Goal: Task Accomplishment & Management: Use online tool/utility

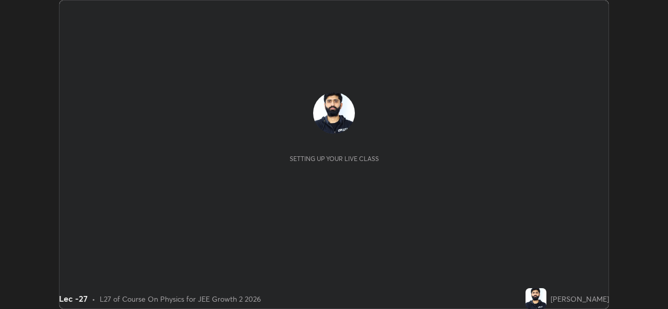
scroll to position [309, 667]
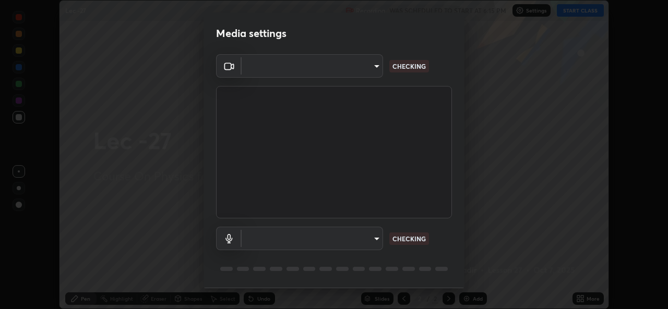
type input "78e73baf3d63bceb4c45423e3c658d9595c8caa1ee6d34b79bc6d5c79dc82097"
type input "df99a08a51d462ac90a93e0d6dd8d9003d21f1f08f59f176791d338bec0cc36b"
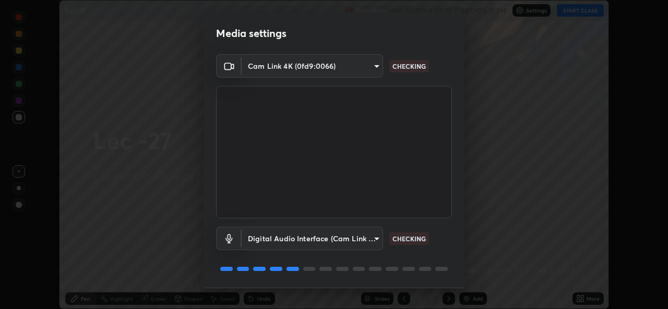
scroll to position [33, 0]
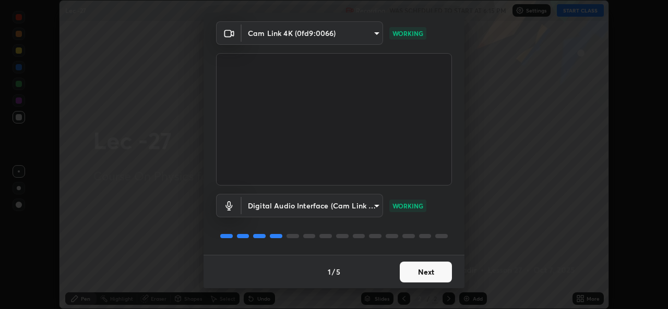
click at [427, 273] on button "Next" at bounding box center [426, 272] width 52 height 21
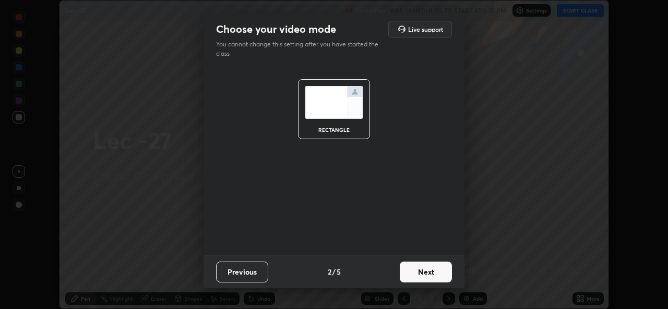
scroll to position [0, 0]
click at [429, 275] on button "Next" at bounding box center [426, 272] width 52 height 21
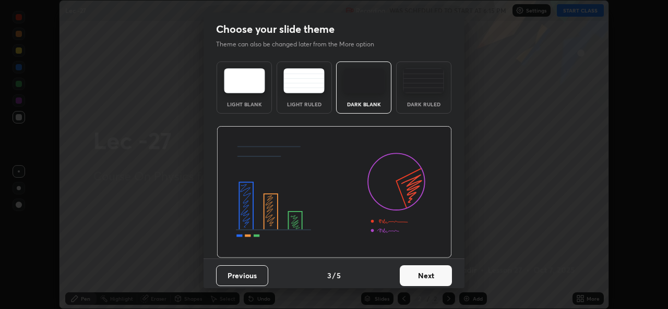
click at [428, 272] on button "Next" at bounding box center [426, 276] width 52 height 21
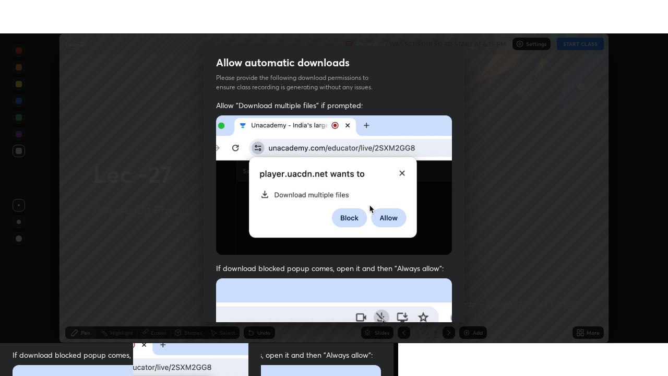
scroll to position [246, 0]
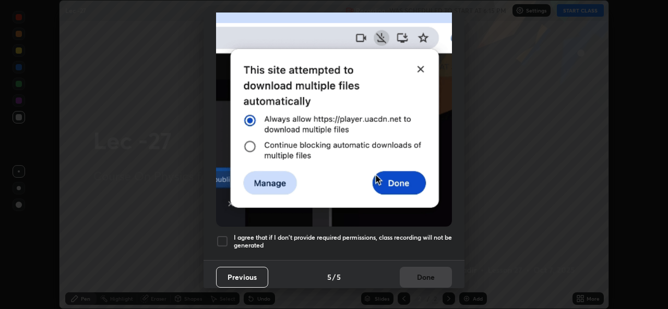
click at [222, 236] on div at bounding box center [222, 241] width 13 height 13
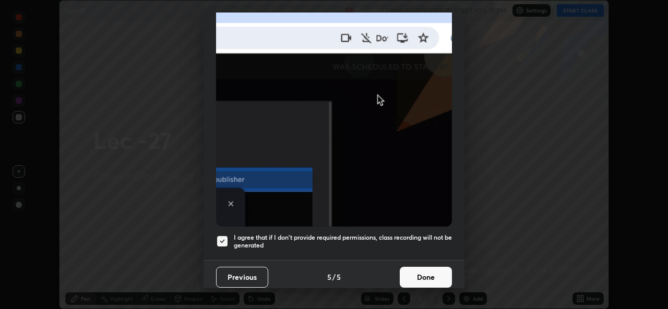
click at [427, 271] on button "Done" at bounding box center [426, 277] width 52 height 21
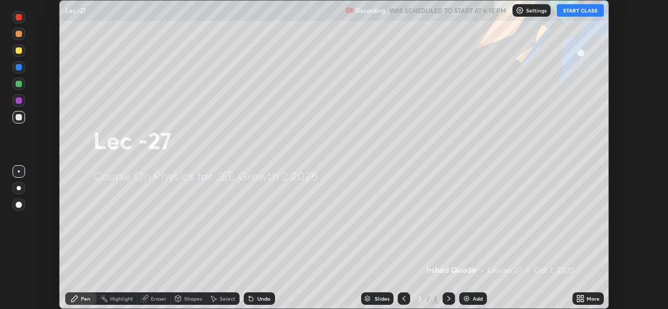
click at [584, 11] on button "START CLASS" at bounding box center [580, 10] width 47 height 13
click at [593, 298] on div "More" at bounding box center [592, 298] width 13 height 5
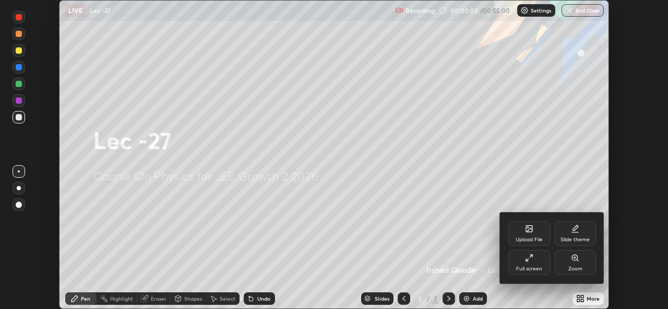
click at [578, 237] on div "Slide theme" at bounding box center [574, 239] width 29 height 5
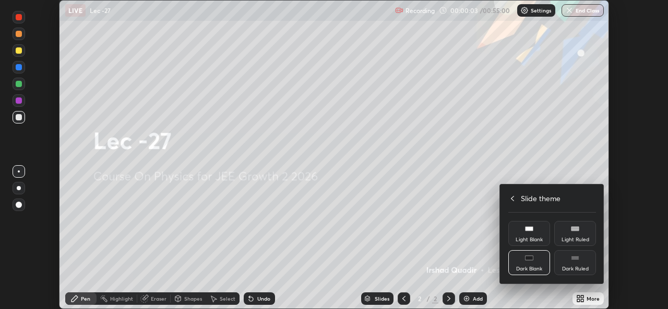
click at [578, 267] on div "Dark Ruled" at bounding box center [575, 269] width 27 height 5
click at [585, 303] on div at bounding box center [334, 154] width 668 height 309
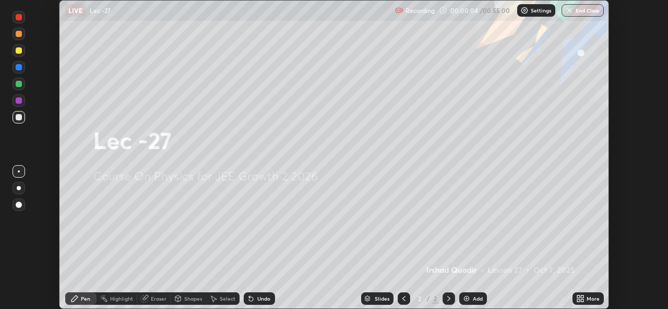
click at [578, 297] on icon at bounding box center [578, 297] width 3 height 3
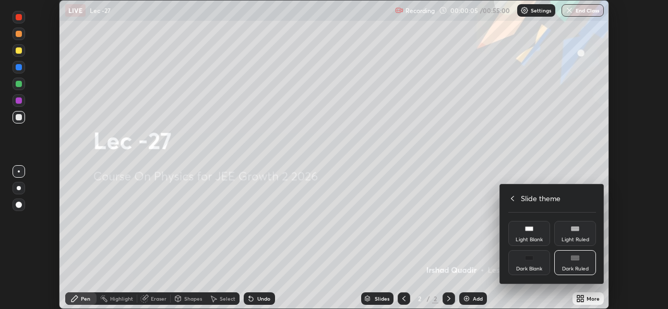
click at [512, 198] on icon at bounding box center [512, 199] width 8 height 8
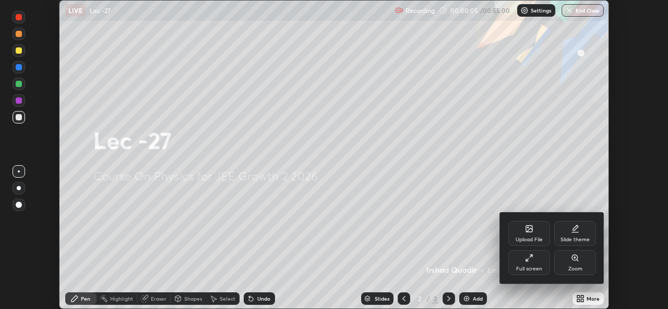
click at [530, 258] on icon at bounding box center [529, 258] width 8 height 8
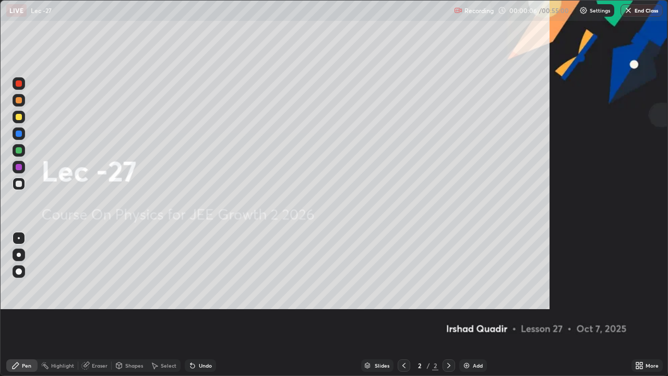
scroll to position [376, 668]
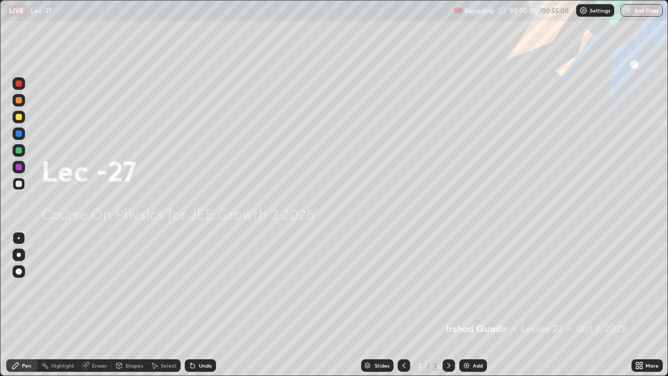
click at [591, 309] on div "Slides 2 / 2 Add" at bounding box center [423, 365] width 415 height 21
click at [473, 309] on div "Add" at bounding box center [478, 365] width 10 height 5
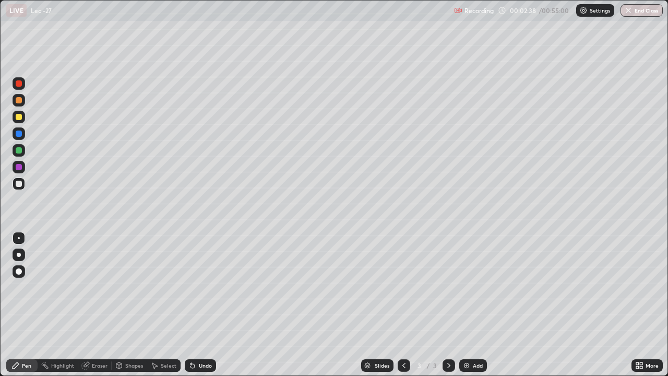
click at [20, 152] on div at bounding box center [19, 150] width 6 height 6
click at [91, 309] on div "Eraser" at bounding box center [94, 365] width 33 height 13
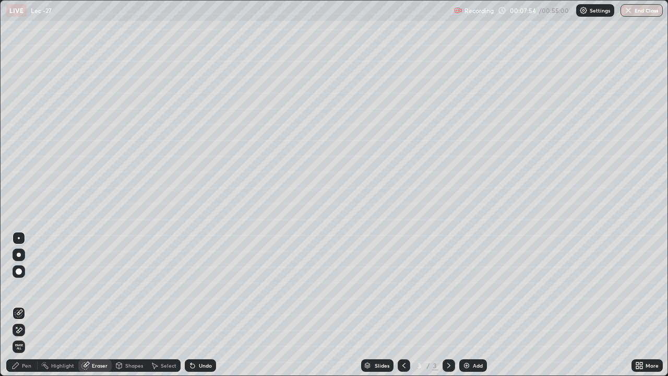
click at [29, 309] on div "Pen" at bounding box center [26, 365] width 9 height 5
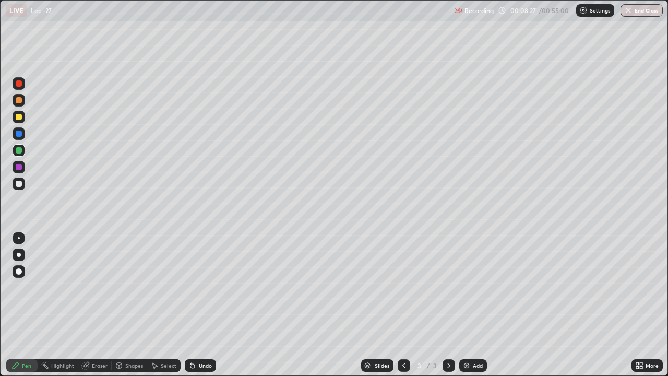
click at [128, 309] on div "Shapes" at bounding box center [129, 365] width 35 height 13
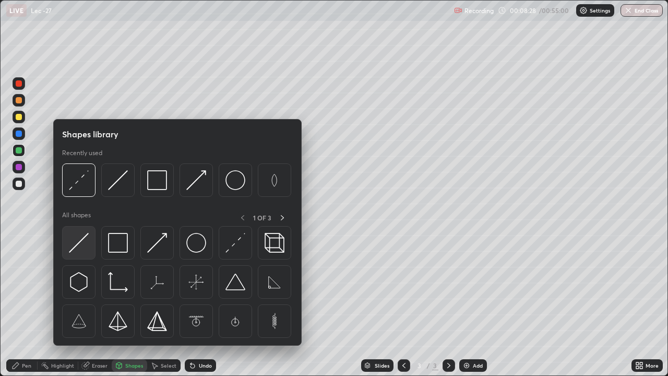
click at [83, 250] on img at bounding box center [79, 243] width 20 height 20
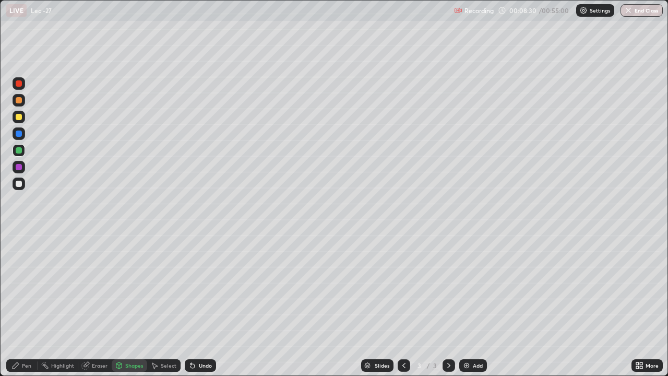
click at [32, 309] on div "Pen" at bounding box center [21, 365] width 31 height 13
click at [471, 309] on div "Add" at bounding box center [473, 365] width 28 height 13
click at [19, 100] on div at bounding box center [19, 100] width 6 height 6
click at [103, 309] on div "Eraser" at bounding box center [100, 365] width 16 height 5
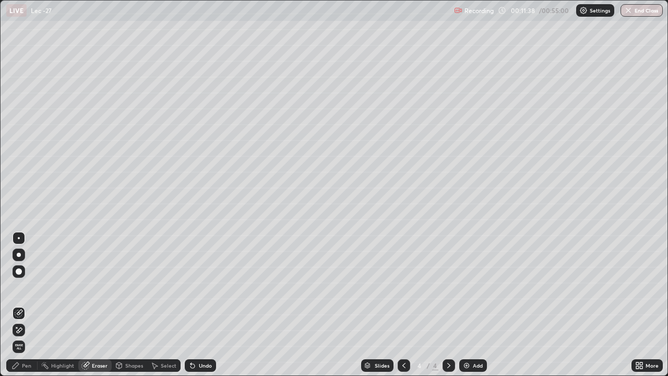
click at [27, 309] on div "Pen" at bounding box center [26, 365] width 9 height 5
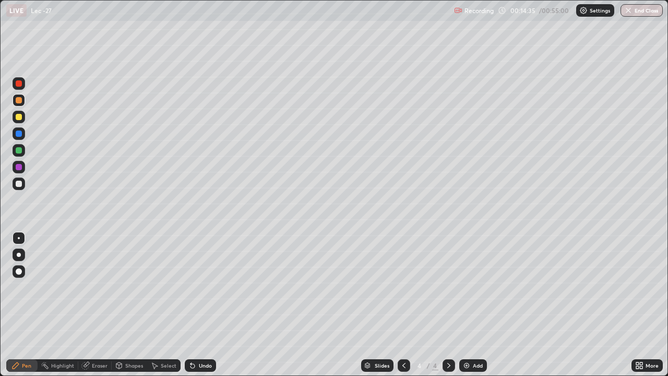
click at [100, 309] on div "Eraser" at bounding box center [100, 365] width 16 height 5
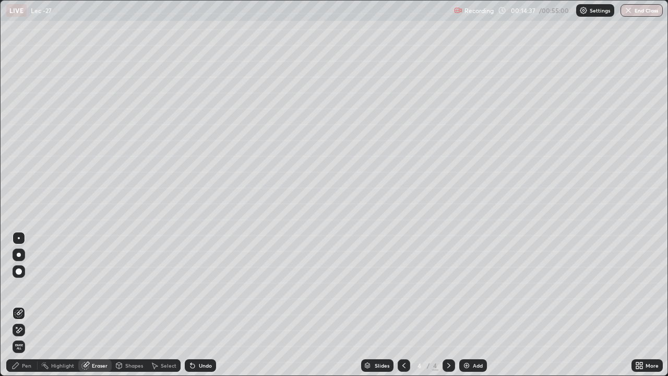
click at [31, 309] on div "Pen" at bounding box center [21, 365] width 31 height 13
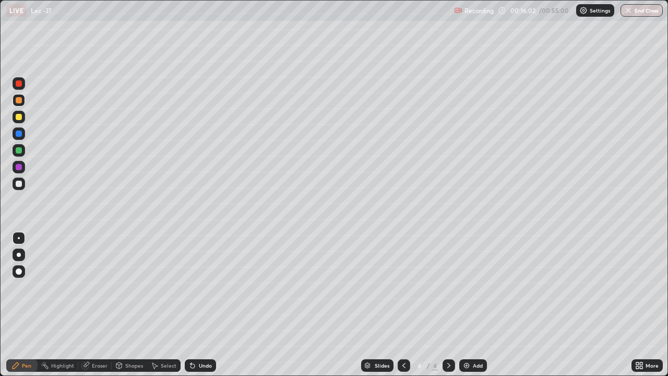
click at [468, 309] on img at bounding box center [466, 365] width 8 height 8
click at [398, 309] on div at bounding box center [404, 365] width 13 height 13
click at [448, 309] on icon at bounding box center [449, 365] width 8 height 8
click at [19, 116] on div at bounding box center [19, 117] width 6 height 6
click at [99, 309] on div "Eraser" at bounding box center [100, 365] width 16 height 5
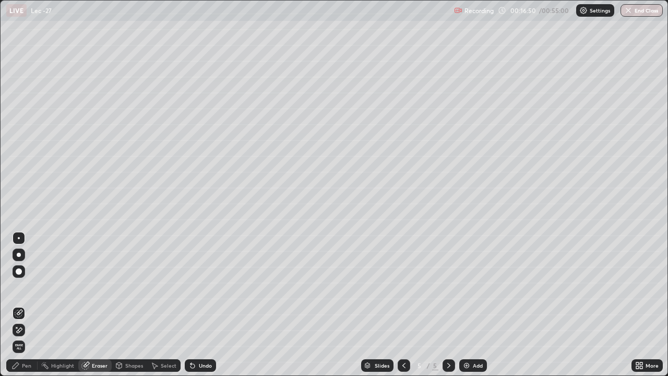
click at [29, 309] on div "Pen" at bounding box center [26, 365] width 9 height 5
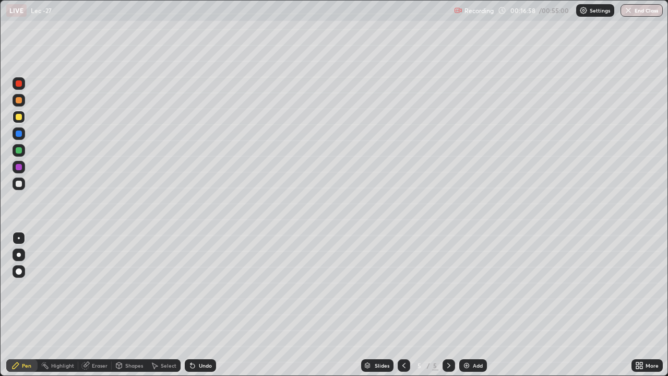
click at [101, 309] on div "Eraser" at bounding box center [100, 365] width 16 height 5
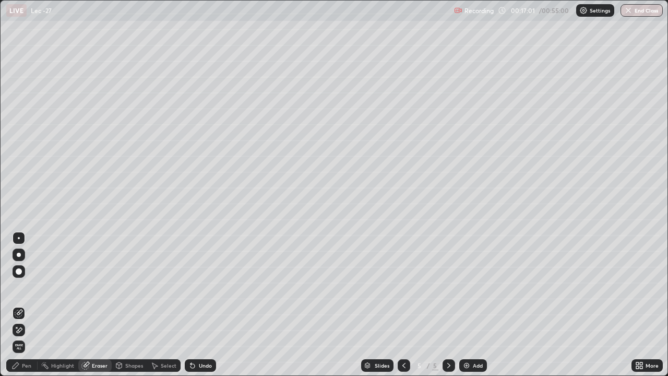
click at [28, 309] on div "Pen" at bounding box center [21, 365] width 31 height 13
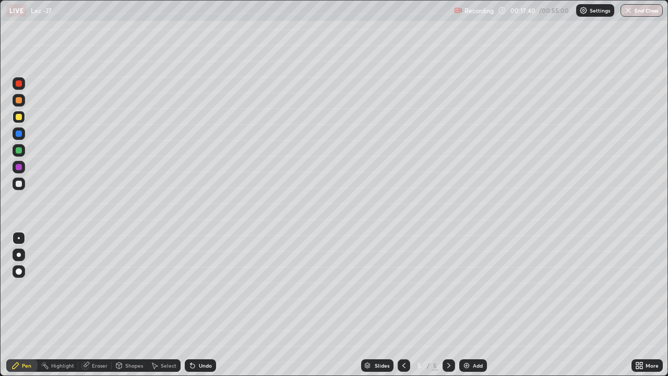
click at [96, 309] on div "Eraser" at bounding box center [100, 365] width 16 height 5
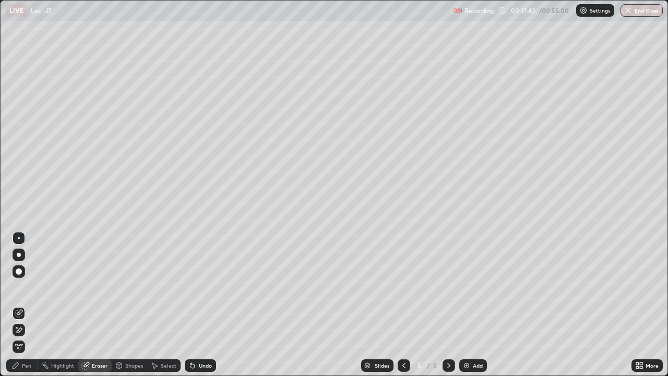
click at [30, 309] on div "Pen" at bounding box center [26, 365] width 9 height 5
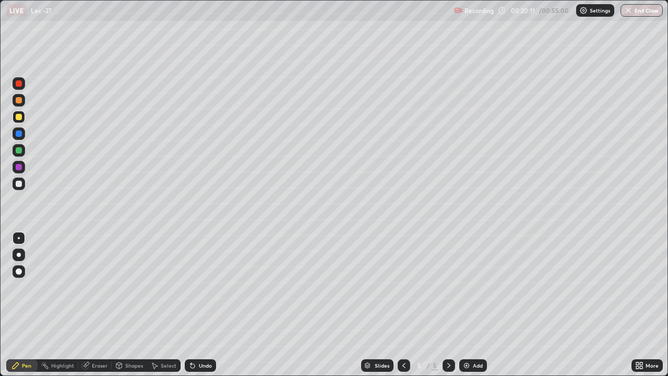
click at [102, 309] on div "Eraser" at bounding box center [100, 365] width 16 height 5
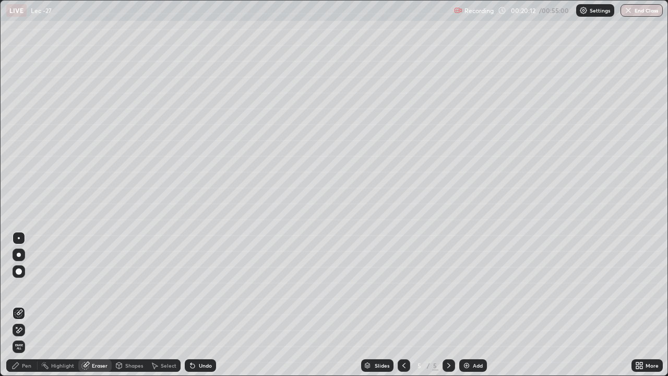
click at [27, 309] on div "Pen" at bounding box center [26, 365] width 9 height 5
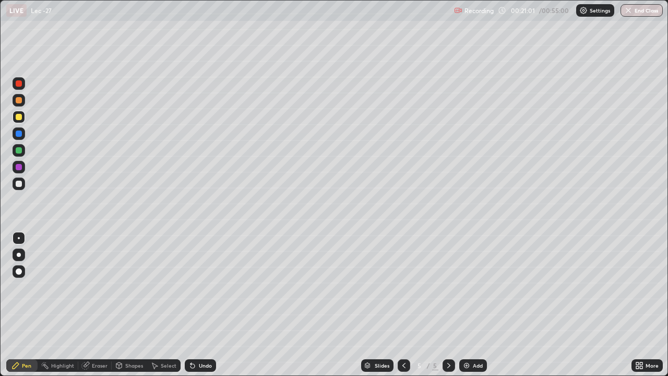
click at [133, 309] on div "Shapes" at bounding box center [134, 365] width 18 height 5
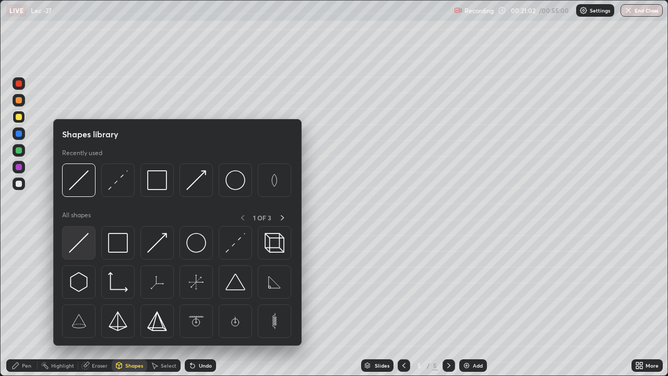
click at [78, 243] on img at bounding box center [79, 243] width 20 height 20
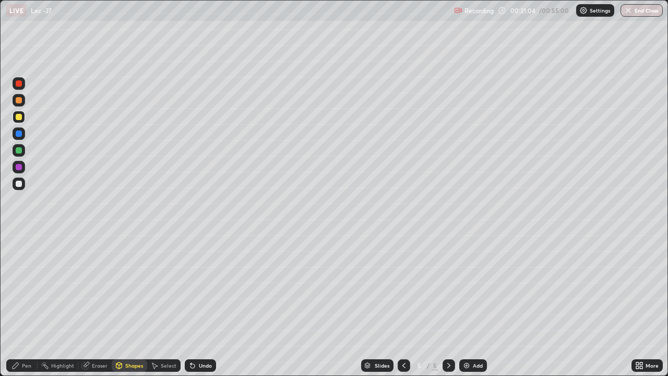
click at [35, 309] on div "Pen" at bounding box center [21, 365] width 31 height 13
click at [25, 187] on div at bounding box center [19, 183] width 13 height 17
click at [473, 309] on div "Add" at bounding box center [478, 365] width 10 height 5
click at [21, 119] on div at bounding box center [19, 117] width 6 height 6
click at [138, 309] on div "Shapes" at bounding box center [129, 365] width 35 height 13
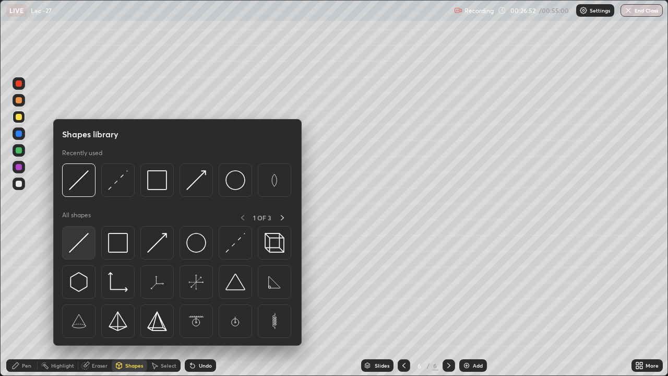
click at [88, 241] on img at bounding box center [79, 243] width 20 height 20
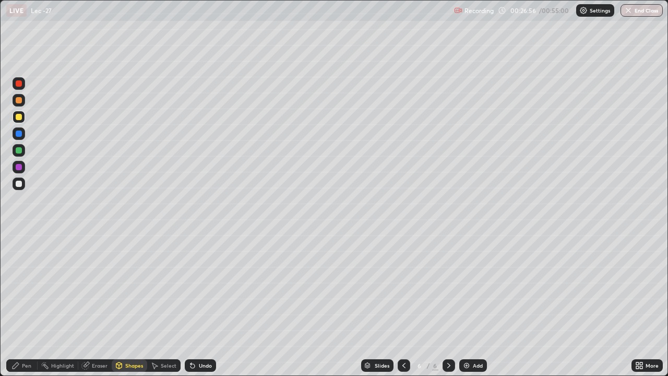
click at [33, 309] on div "Pen" at bounding box center [21, 365] width 31 height 13
click at [21, 151] on div at bounding box center [19, 150] width 6 height 6
click at [19, 84] on div at bounding box center [19, 83] width 6 height 6
click at [19, 184] on div at bounding box center [19, 184] width 6 height 6
click at [103, 309] on div "Eraser" at bounding box center [100, 365] width 16 height 5
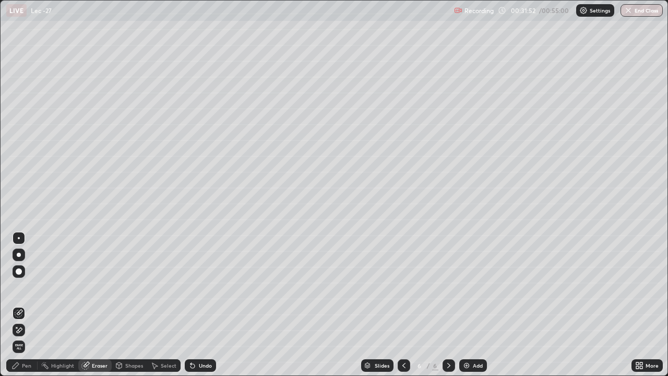
click at [33, 309] on div "Pen" at bounding box center [21, 365] width 31 height 13
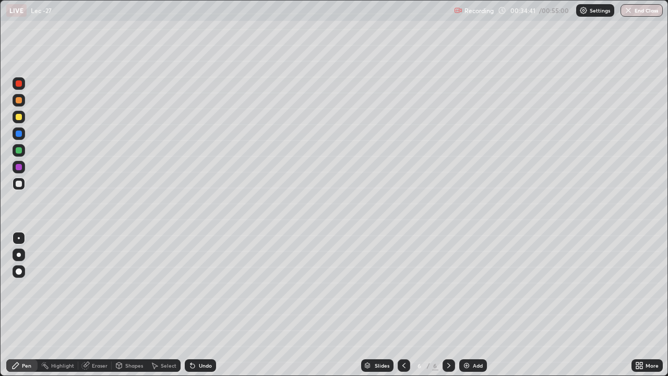
click at [473, 309] on div "Add" at bounding box center [473, 365] width 28 height 13
click at [23, 88] on div at bounding box center [19, 83] width 13 height 13
click at [21, 153] on div at bounding box center [19, 150] width 13 height 13
click at [99, 309] on div "Eraser" at bounding box center [94, 365] width 33 height 13
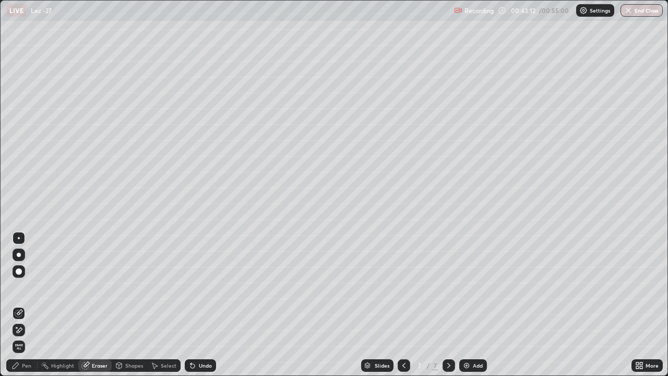
click at [30, 309] on div "Pen" at bounding box center [21, 365] width 31 height 13
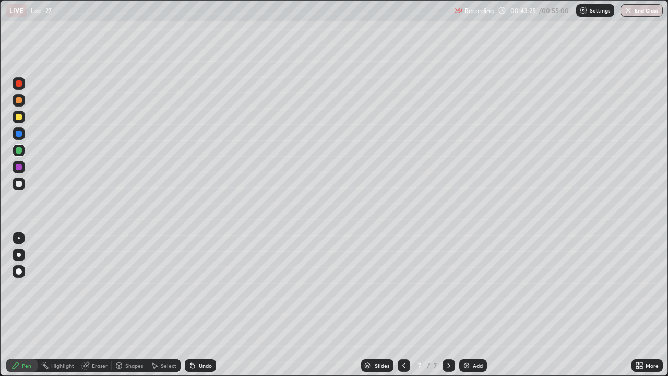
click at [92, 309] on div "Eraser" at bounding box center [100, 365] width 16 height 5
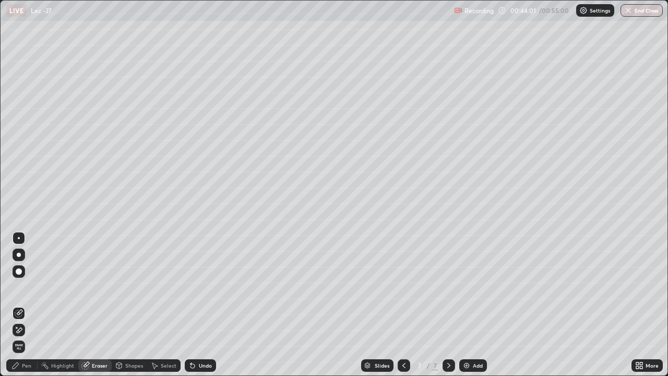
click at [91, 309] on div "Eraser" at bounding box center [94, 365] width 33 height 13
click at [34, 309] on div "Pen" at bounding box center [21, 365] width 31 height 13
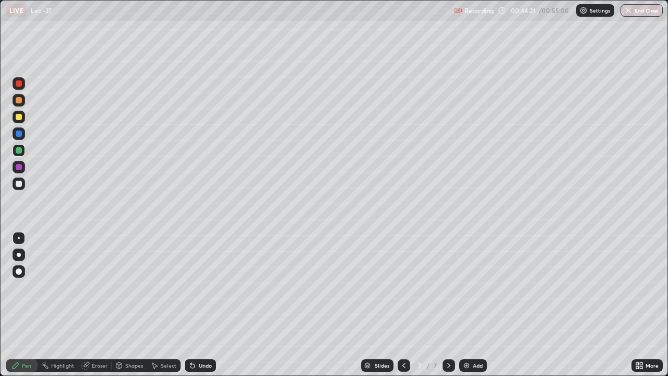
click at [104, 309] on div "Eraser" at bounding box center [100, 365] width 16 height 5
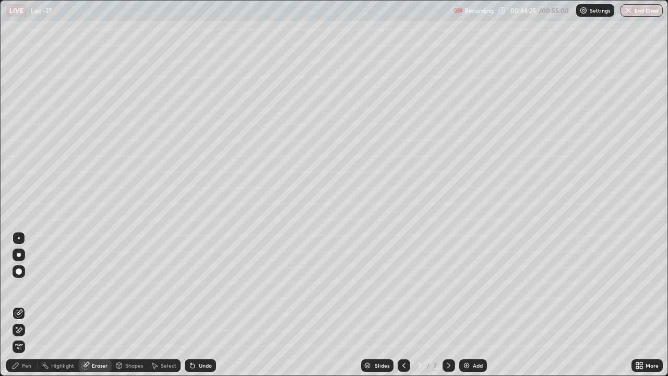
click at [27, 309] on div "Pen" at bounding box center [26, 365] width 9 height 5
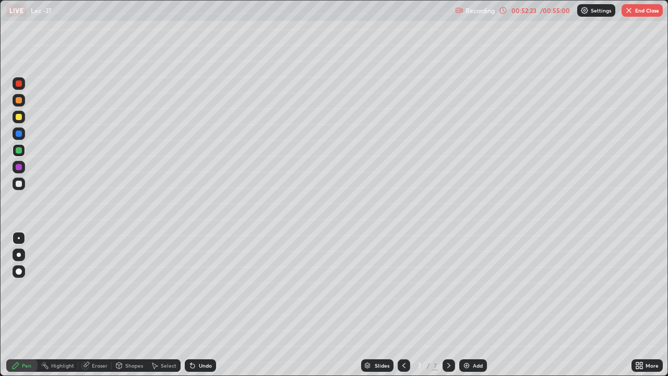
click at [635, 12] on button "End Class" at bounding box center [641, 10] width 41 height 13
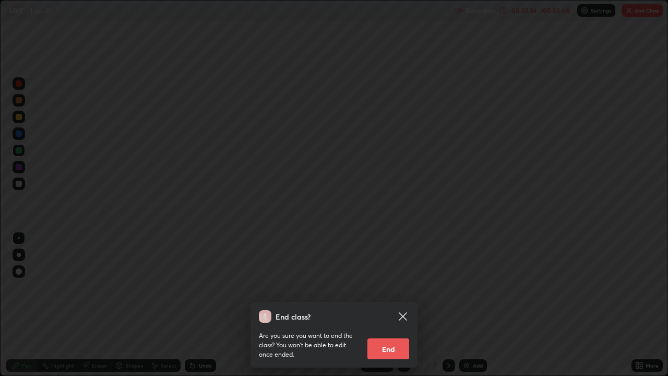
click at [392, 309] on button "End" at bounding box center [388, 348] width 42 height 21
